Goal: Task Accomplishment & Management: Manage account settings

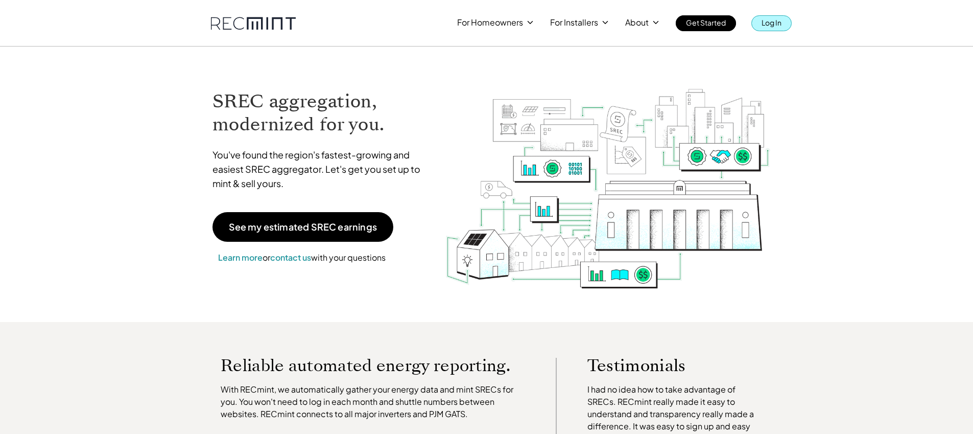
click at [770, 22] on p "Log In" at bounding box center [772, 22] width 20 height 14
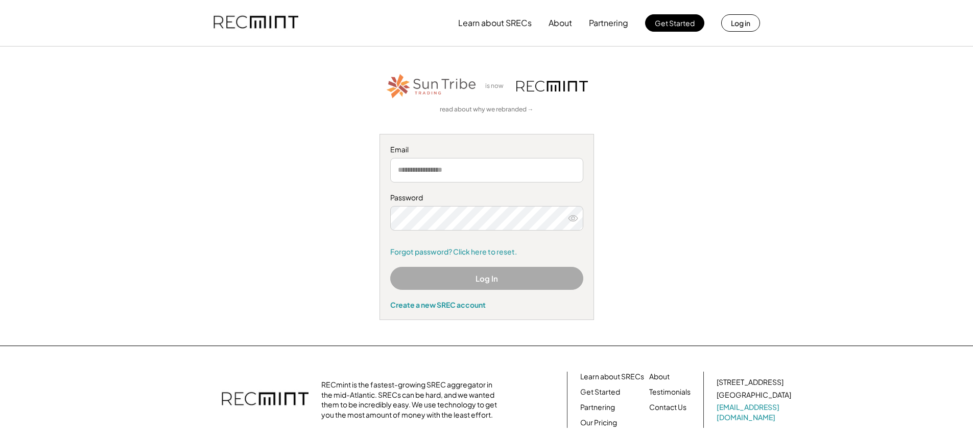
click at [473, 286] on button "Log In" at bounding box center [486, 278] width 193 height 23
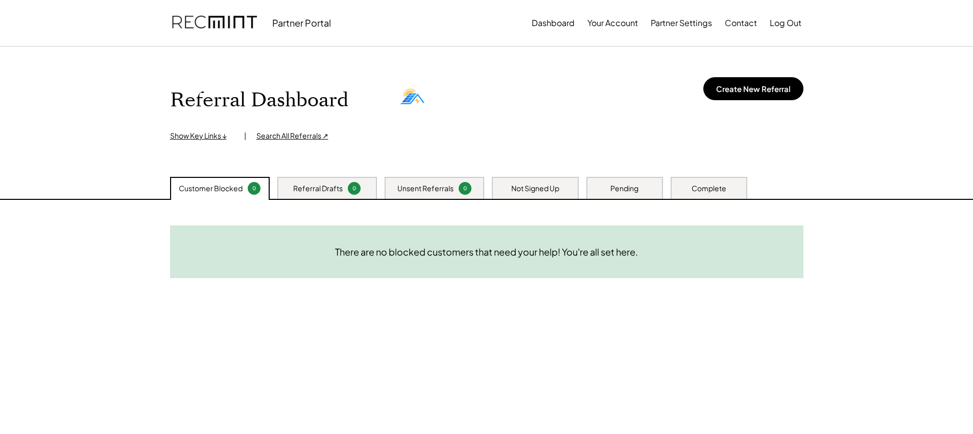
click at [515, 186] on div "Not Signed Up" at bounding box center [535, 188] width 48 height 10
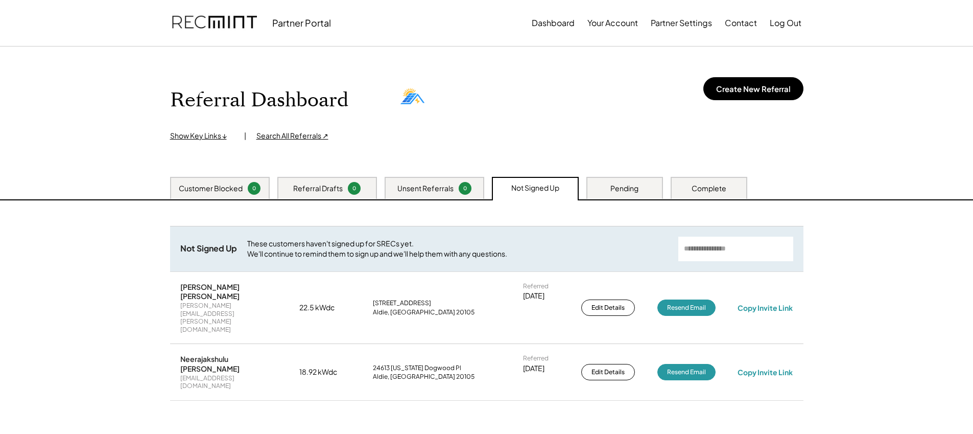
click at [431, 194] on div "Unsent Referrals 0" at bounding box center [435, 188] width 100 height 22
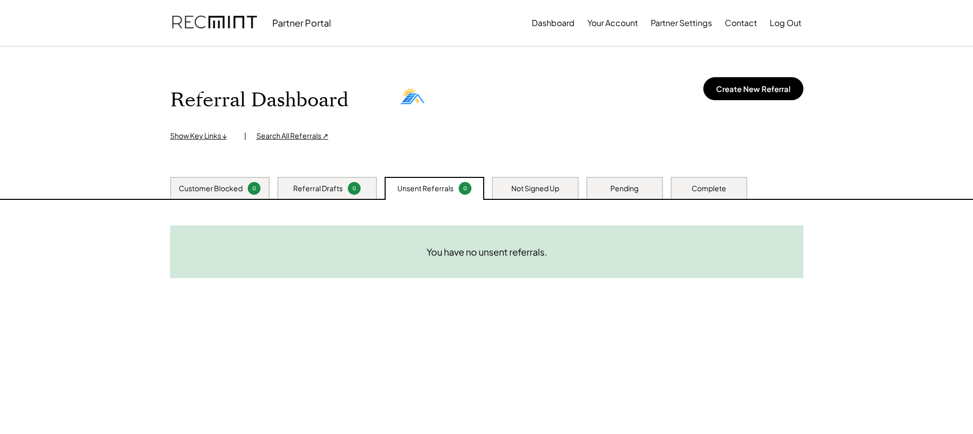
click at [534, 189] on div "Not Signed Up" at bounding box center [535, 188] width 48 height 10
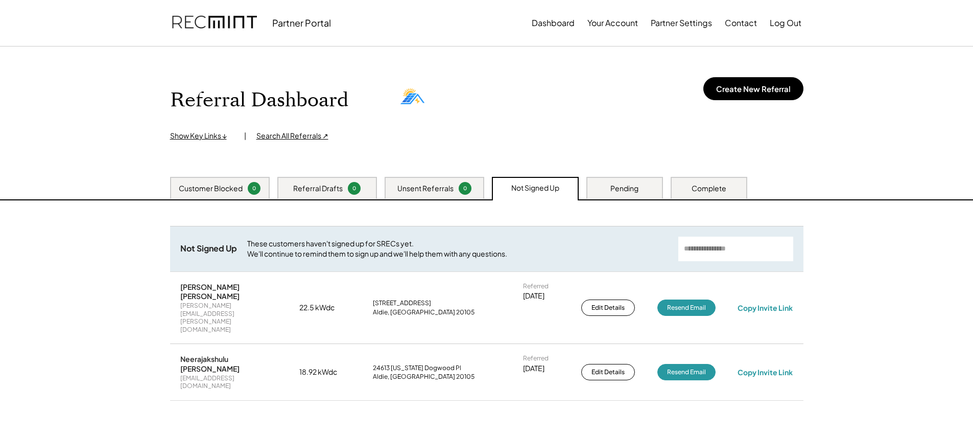
click at [324, 189] on div "Referral Drafts" at bounding box center [318, 188] width 50 height 10
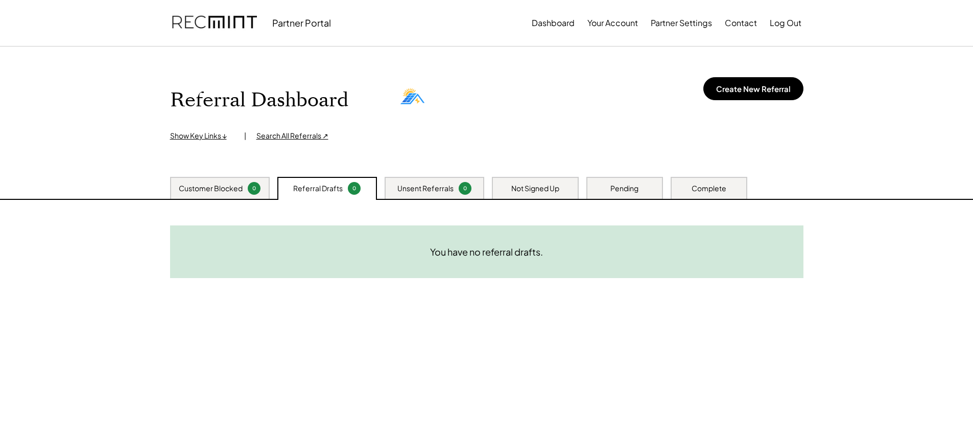
click at [229, 189] on div "Customer Blocked" at bounding box center [211, 188] width 64 height 10
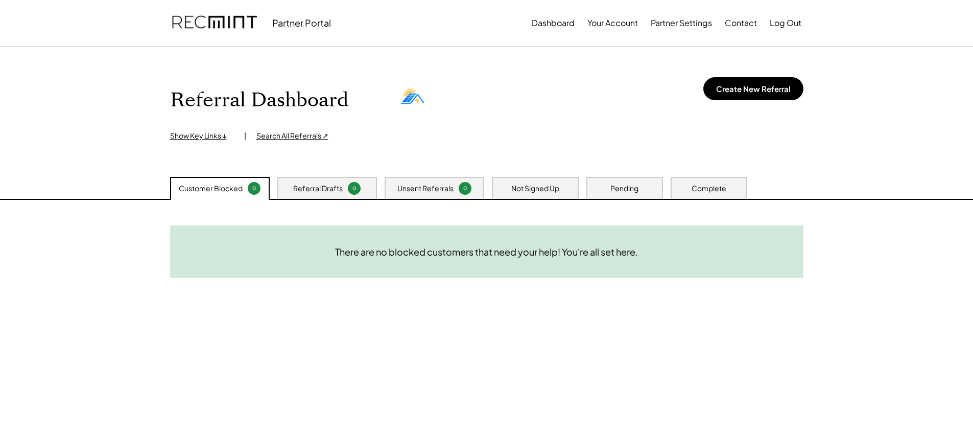
click at [533, 190] on div "Not Signed Up" at bounding box center [535, 188] width 48 height 10
